Goal: Information Seeking & Learning: Learn about a topic

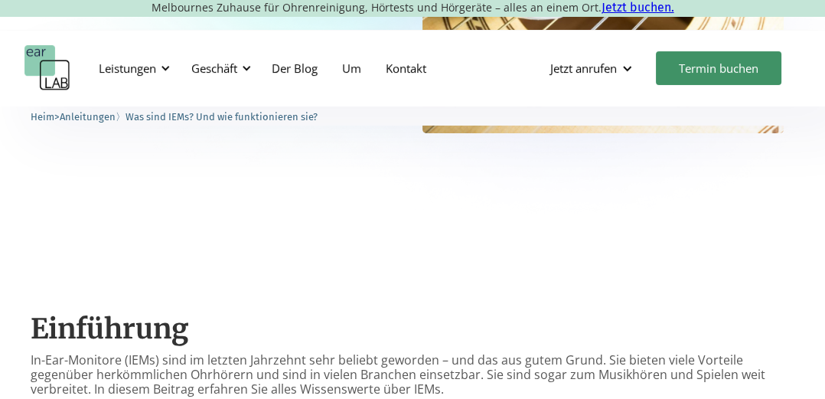
scroll to position [431, 0]
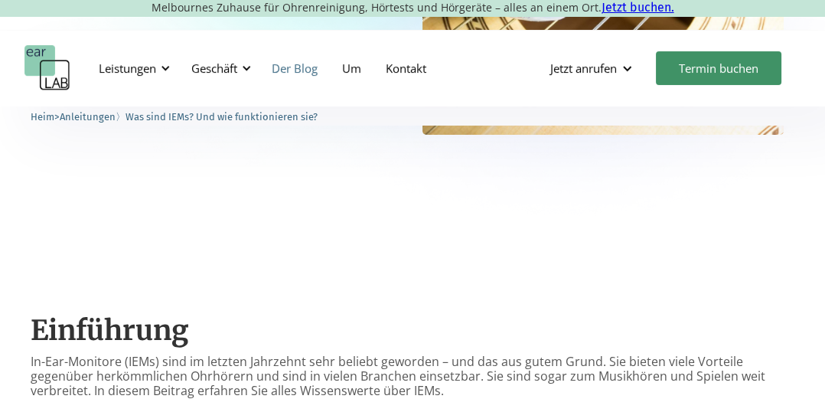
click at [321, 67] on link "Der Blog" at bounding box center [294, 68] width 70 height 44
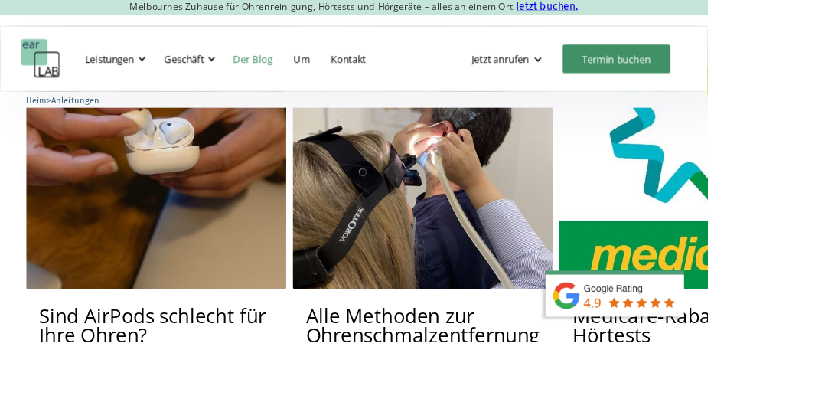
scroll to position [4005, 0]
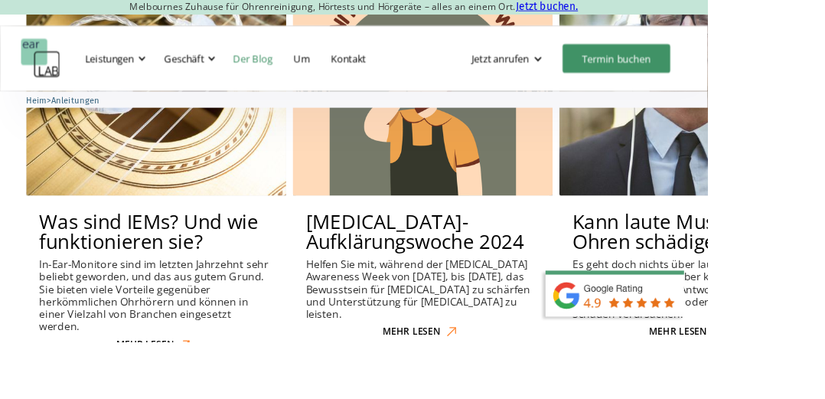
click at [237, 247] on h2 "Was sind IEMs? Und wie funktionieren sie?" at bounding box center [182, 270] width 272 height 46
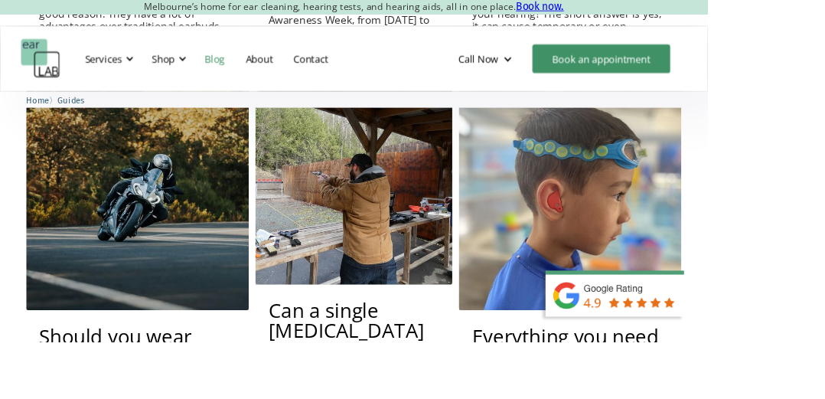
scroll to position [4675, 0]
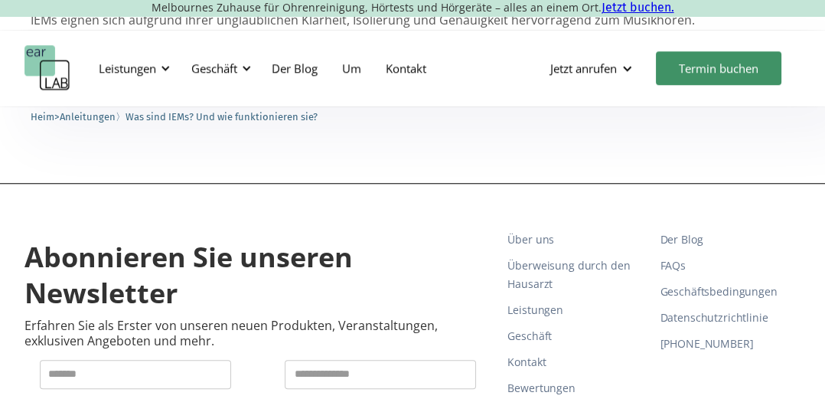
scroll to position [1906, 0]
click at [162, 80] on div "Leistungen" at bounding box center [132, 68] width 85 height 46
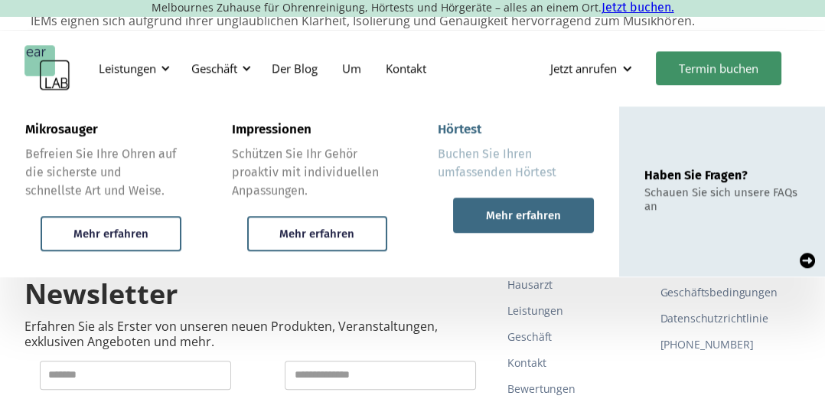
click at [486, 226] on div "Mehr erfahren" at bounding box center [523, 214] width 141 height 35
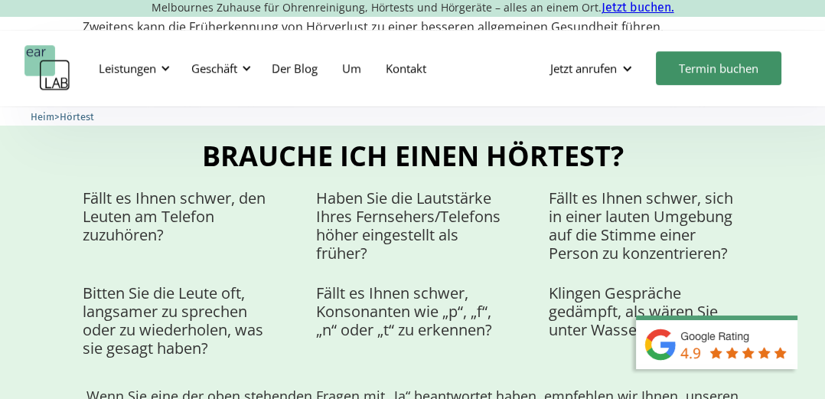
scroll to position [1170, 0]
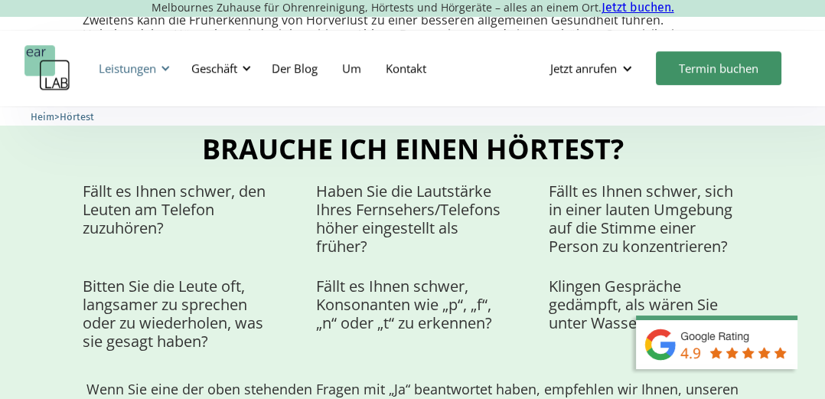
click at [154, 80] on div "Leistungen" at bounding box center [132, 68] width 85 height 46
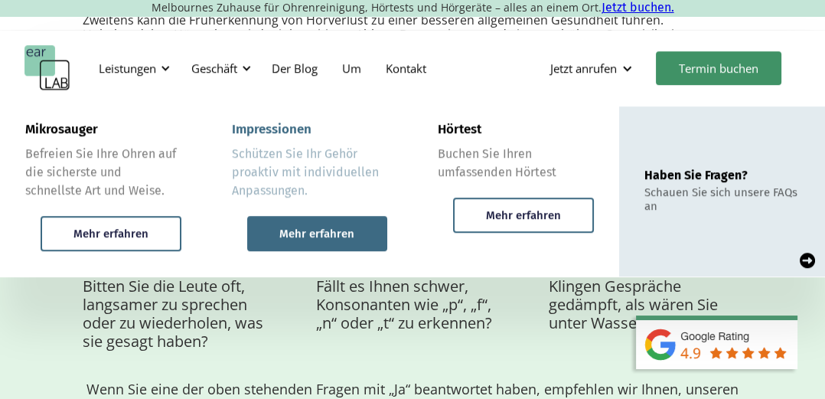
click at [291, 223] on div "Mehr erfahren" at bounding box center [317, 233] width 141 height 35
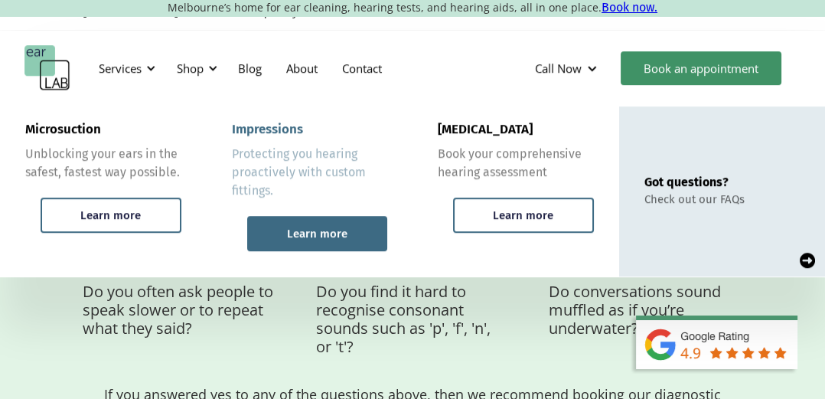
scroll to position [1219, 0]
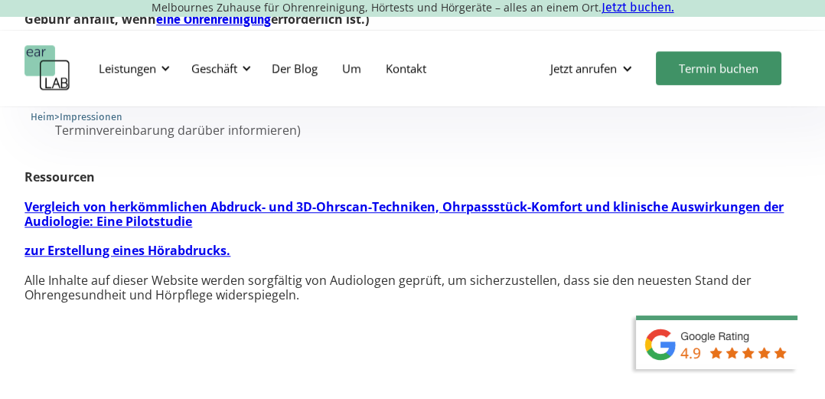
scroll to position [1832, 0]
